Goal: Task Accomplishment & Management: Complete application form

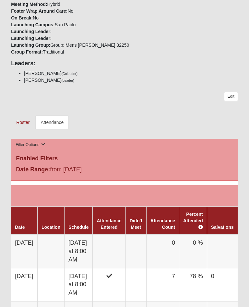
scroll to position [250, 0]
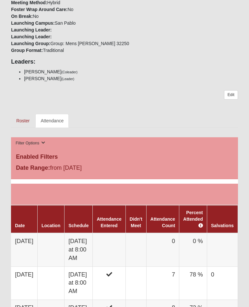
click at [93, 233] on td "Saturday at 8:00 AM" at bounding box center [79, 249] width 28 height 33
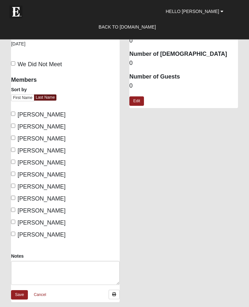
scroll to position [125, 0]
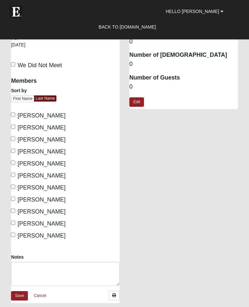
click at [15, 115] on input "Ankersen, Karl" at bounding box center [13, 115] width 4 height 4
checkbox input "true"
click at [15, 125] on input "Baldner, Kevin" at bounding box center [13, 127] width 4 height 4
checkbox input "true"
click at [15, 138] on input "Barden, Jim" at bounding box center [13, 139] width 4 height 4
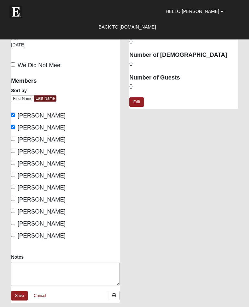
checkbox input "true"
click at [15, 151] on input "Cook, Dave" at bounding box center [13, 151] width 4 height 4
checkbox input "true"
click at [17, 173] on label "Mullaney, Mike" at bounding box center [38, 176] width 55 height 9
click at [15, 173] on input "Mullaney, Mike" at bounding box center [13, 175] width 4 height 4
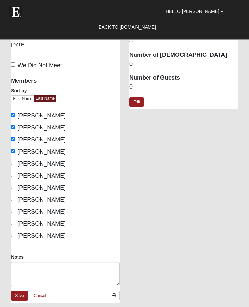
checkbox input "true"
click at [18, 185] on span "Myers, Dennis" at bounding box center [42, 188] width 48 height 6
click at [15, 185] on input "Myers, Dennis" at bounding box center [13, 187] width 4 height 4
checkbox input "true"
click at [18, 197] on span "Petersen, Rick" at bounding box center [42, 200] width 48 height 6
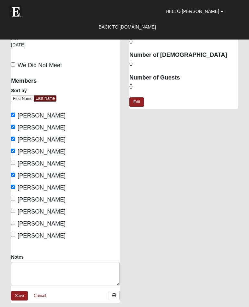
click at [15, 197] on input "Petersen, Rick" at bounding box center [13, 199] width 4 height 4
checkbox input "true"
click at [18, 210] on span "Shadwell, Butch" at bounding box center [42, 212] width 48 height 6
click at [15, 210] on input "Shadwell, Butch" at bounding box center [13, 211] width 4 height 4
checkbox input "true"
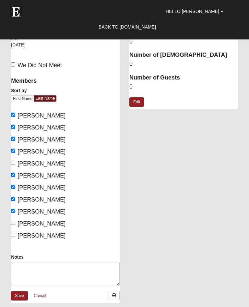
click at [18, 221] on span "Vitel, Leonard" at bounding box center [42, 224] width 48 height 6
click at [15, 221] on input "Vitel, Leonard" at bounding box center [13, 223] width 4 height 4
checkbox input "true"
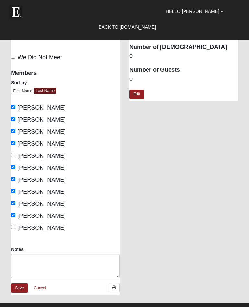
scroll to position [134, 0]
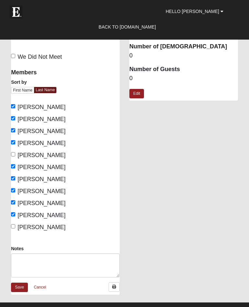
click at [17, 285] on link "Save" at bounding box center [19, 287] width 17 height 9
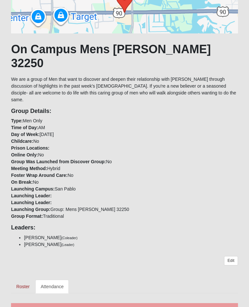
scroll to position [105, 0]
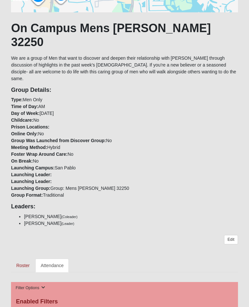
click at [21, 259] on link "Roster" at bounding box center [23, 266] width 24 height 14
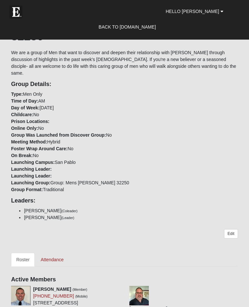
scroll to position [299, 0]
click at [51, 253] on link "Attendance" at bounding box center [51, 260] width 33 height 14
